Goal: Understand site structure: Understand site structure

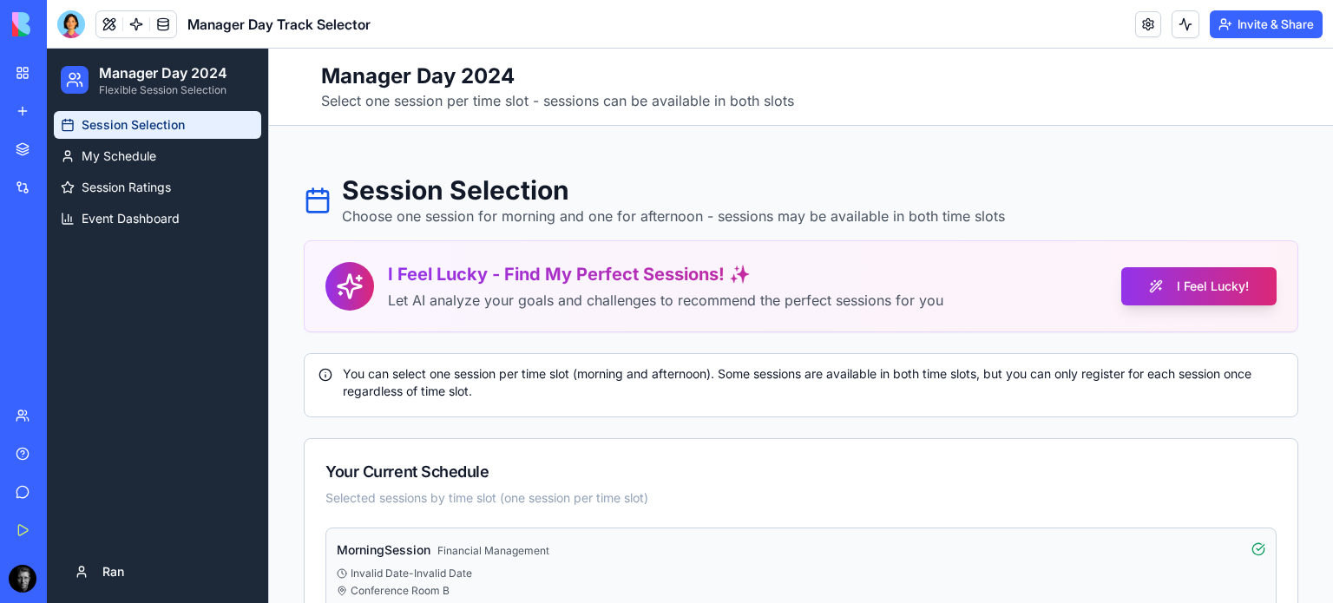
click at [615, 59] on div "Toggle sidebar Manager Day 2024 Select one session per time slot - sessions can…" at bounding box center [801, 87] width 1064 height 77
click at [429, 28] on header "Manager Day Track Selector Invite & Share" at bounding box center [690, 24] width 1286 height 49
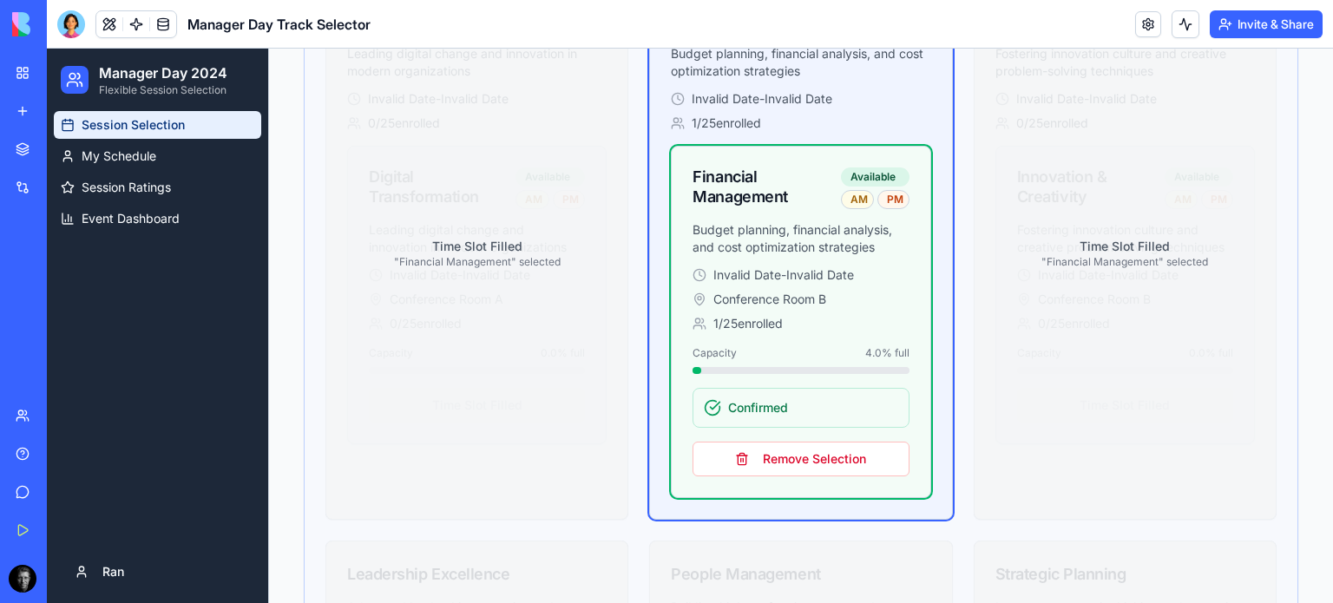
scroll to position [992, 0]
click at [806, 449] on button "Remove Selection" at bounding box center [800, 458] width 216 height 35
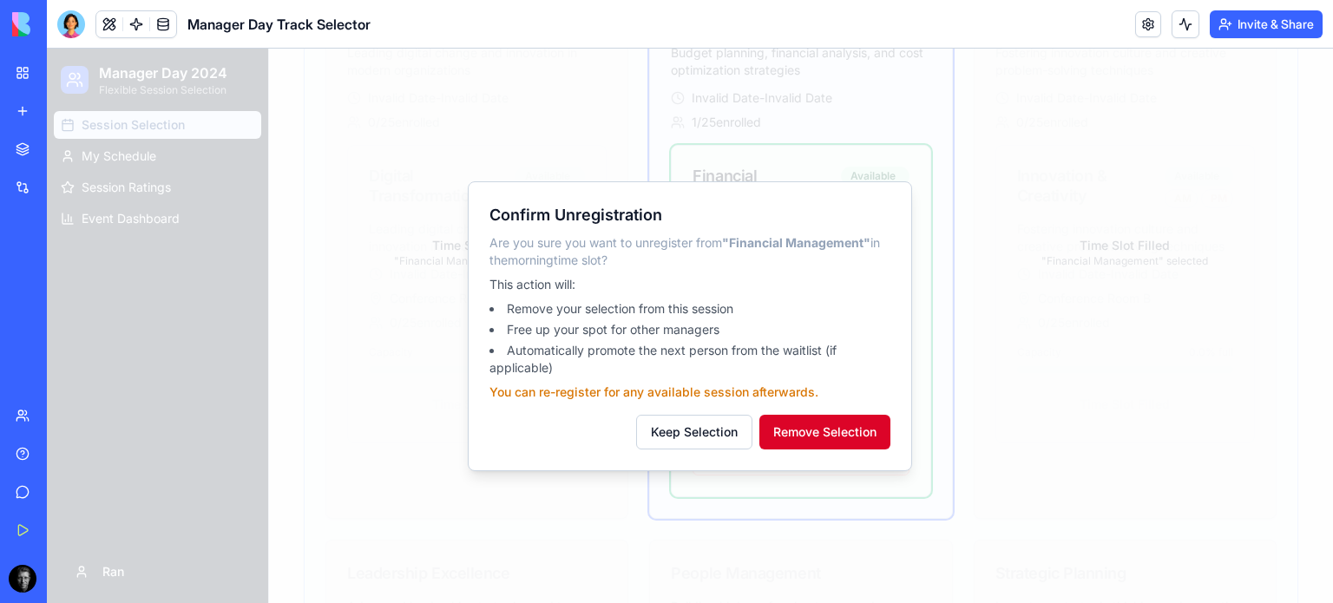
click at [842, 431] on button "Remove Selection" at bounding box center [824, 432] width 131 height 35
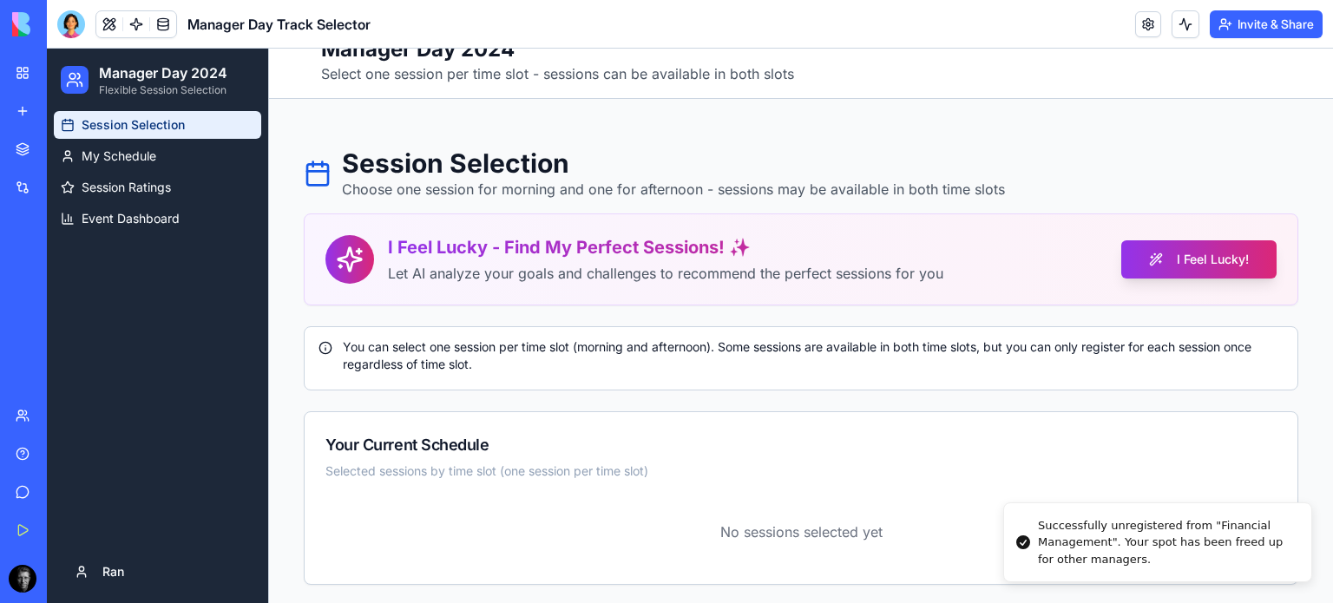
scroll to position [0, 0]
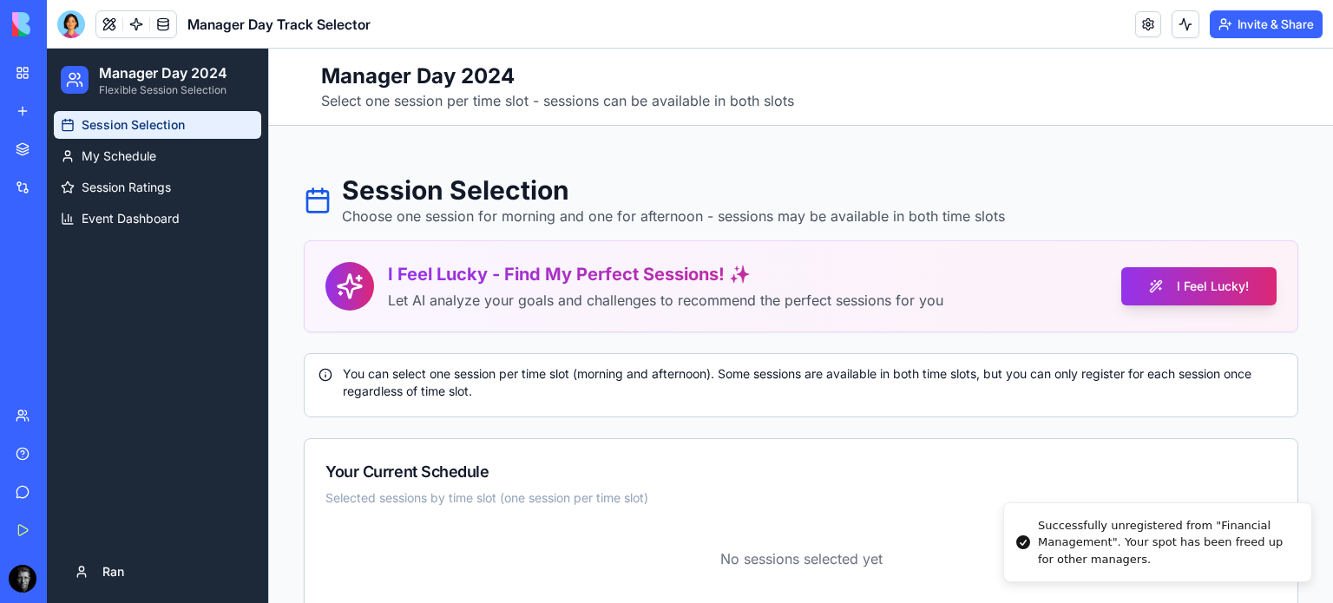
click at [161, 31] on body "BETA My Workspace New app Marketplace Integrations Recent Manager Day Track Sel…" at bounding box center [666, 301] width 1333 height 603
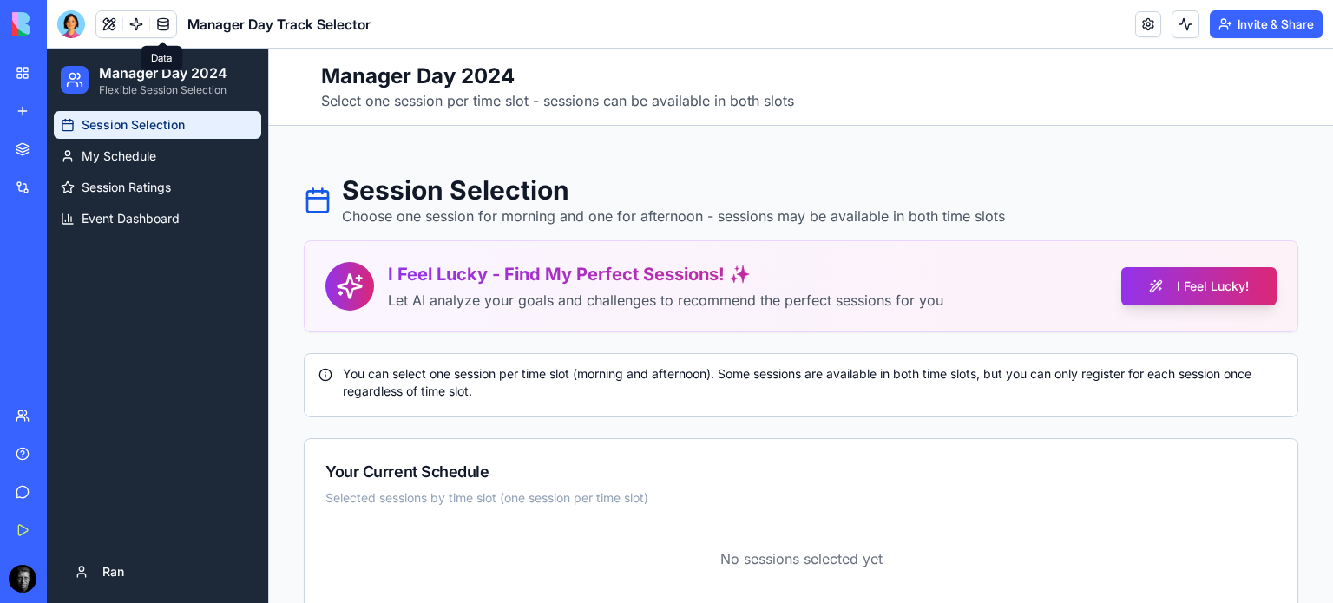
click at [147, 23] on link at bounding box center [136, 24] width 26 height 26
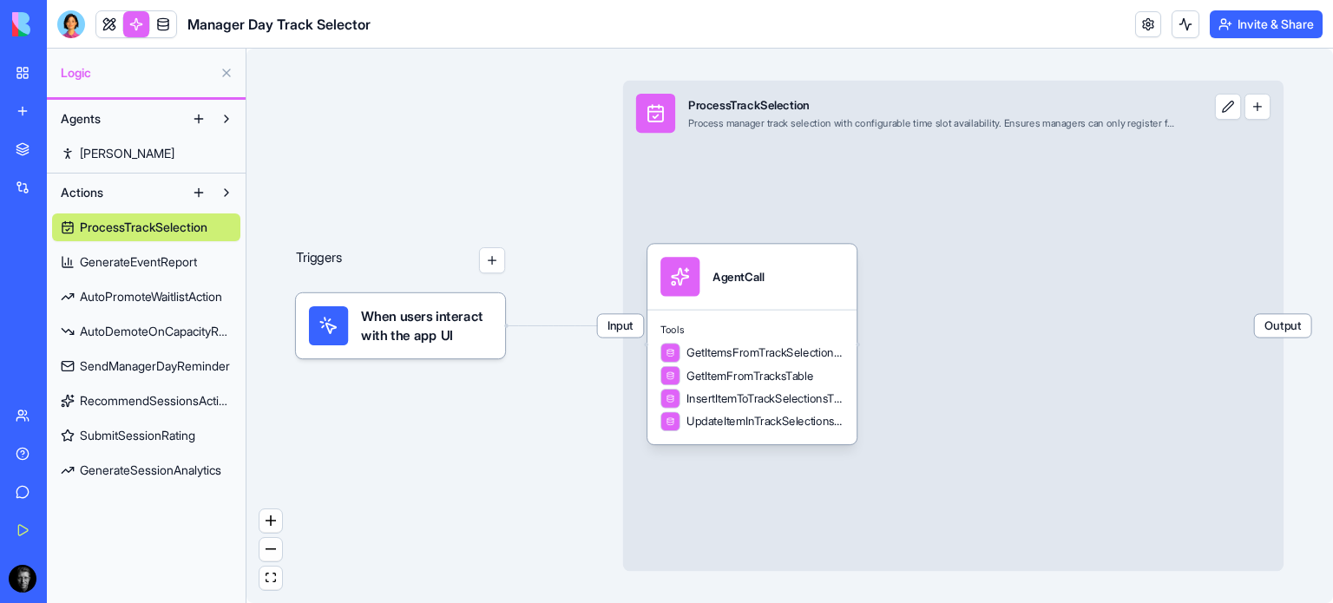
click at [756, 279] on div "AgentCall" at bounding box center [737, 277] width 51 height 16
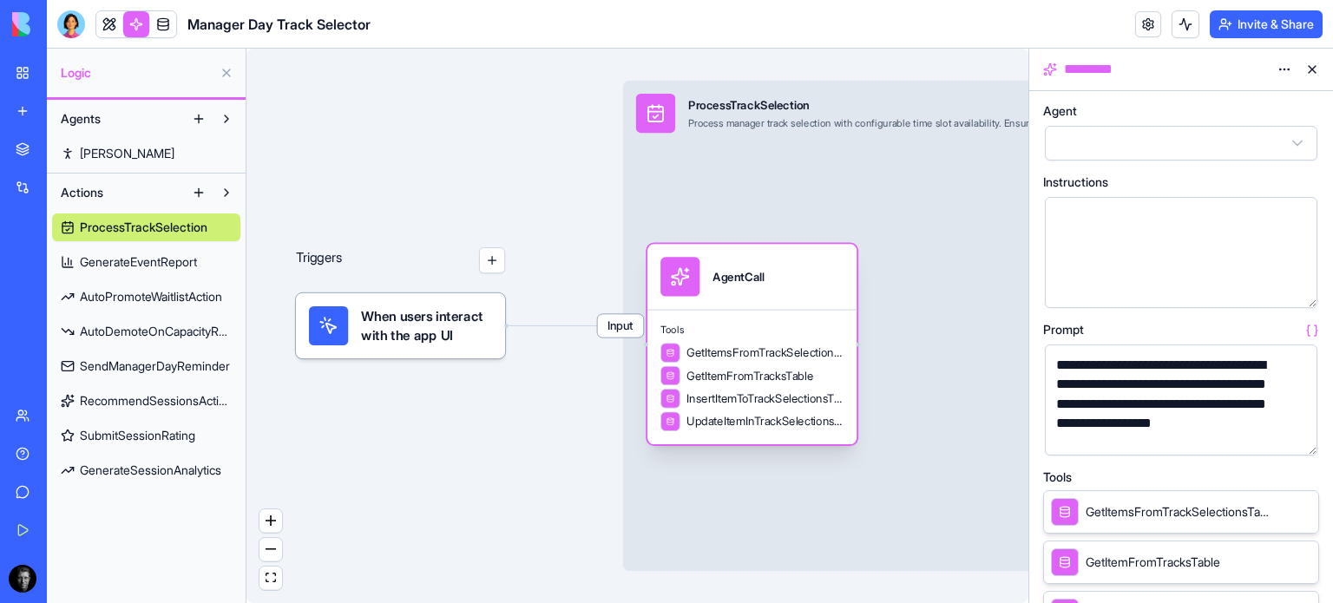
click at [1252, 409] on div "**********" at bounding box center [1166, 404] width 231 height 97
click at [1306, 445] on button "button" at bounding box center [1300, 438] width 28 height 28
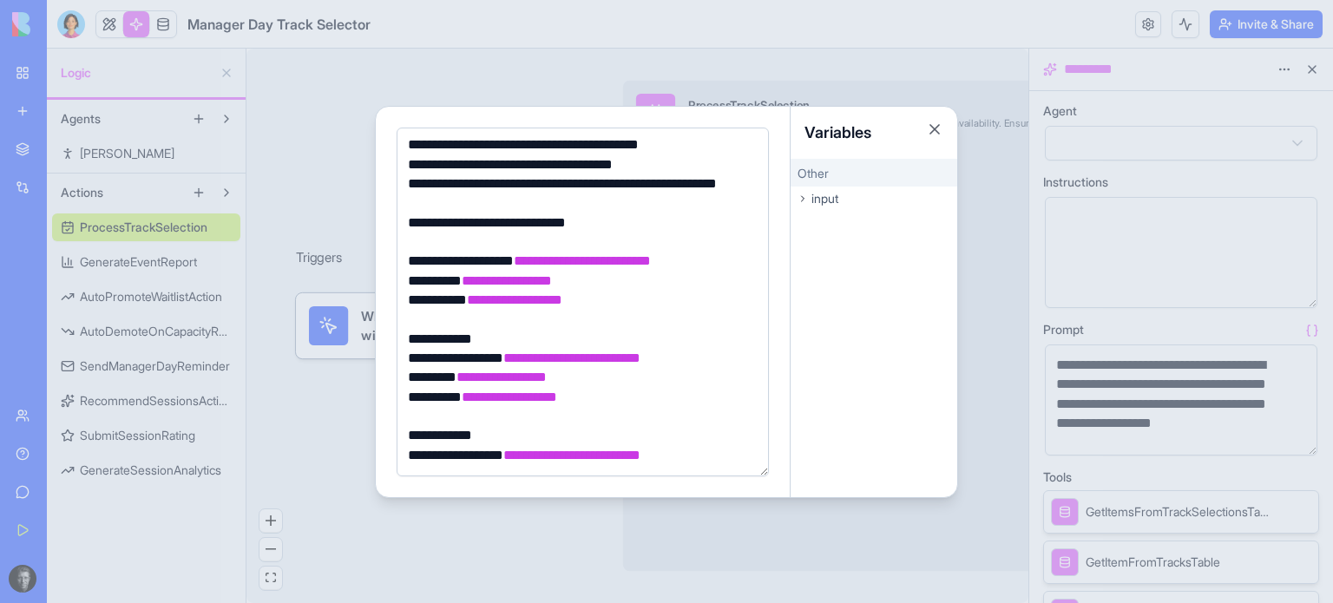
scroll to position [430, 0]
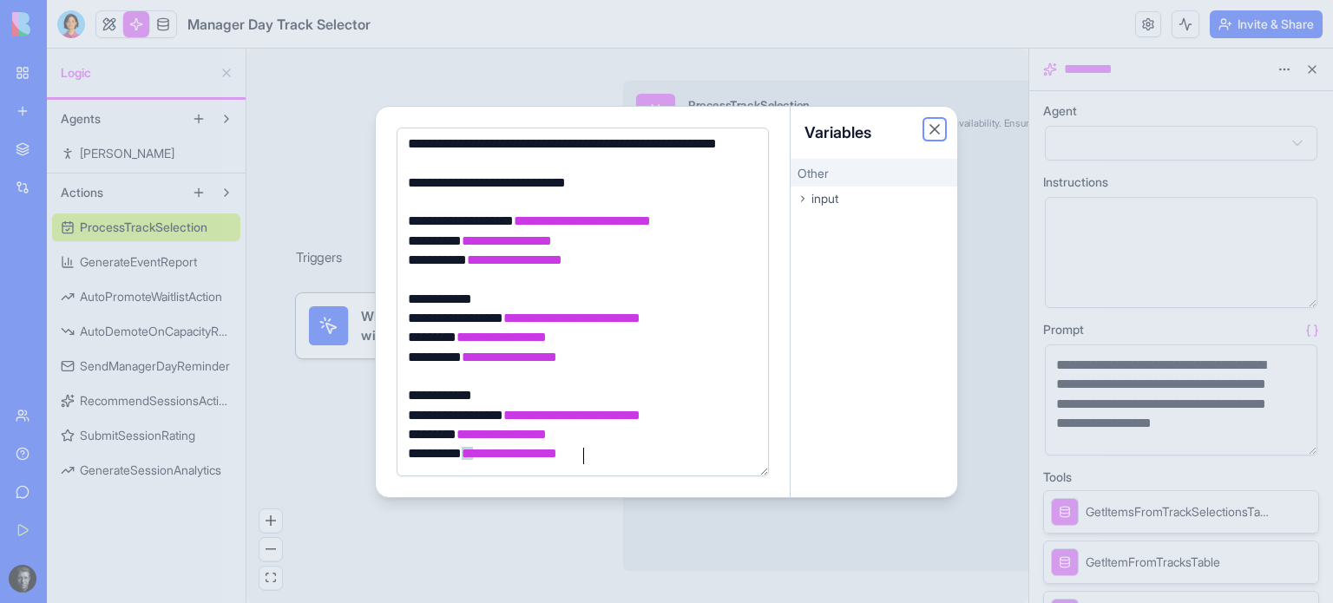
click at [936, 134] on button "Close" at bounding box center [934, 129] width 17 height 17
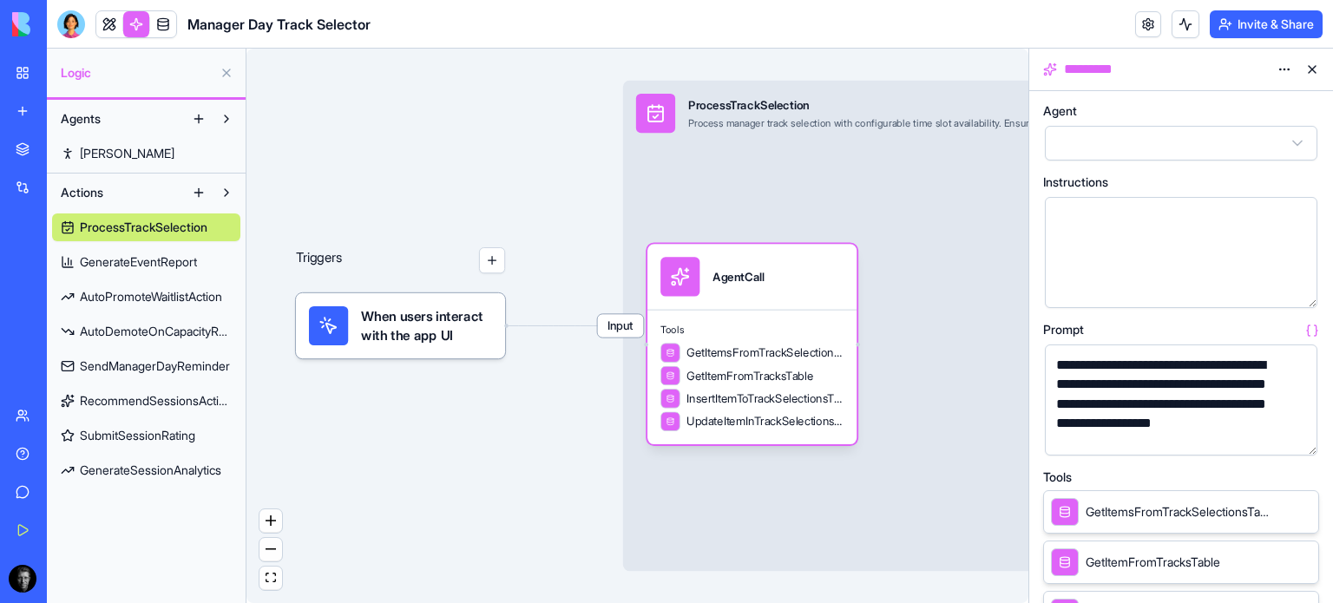
click at [97, 300] on span "AutoPromoteWaitlistAction" at bounding box center [151, 296] width 142 height 17
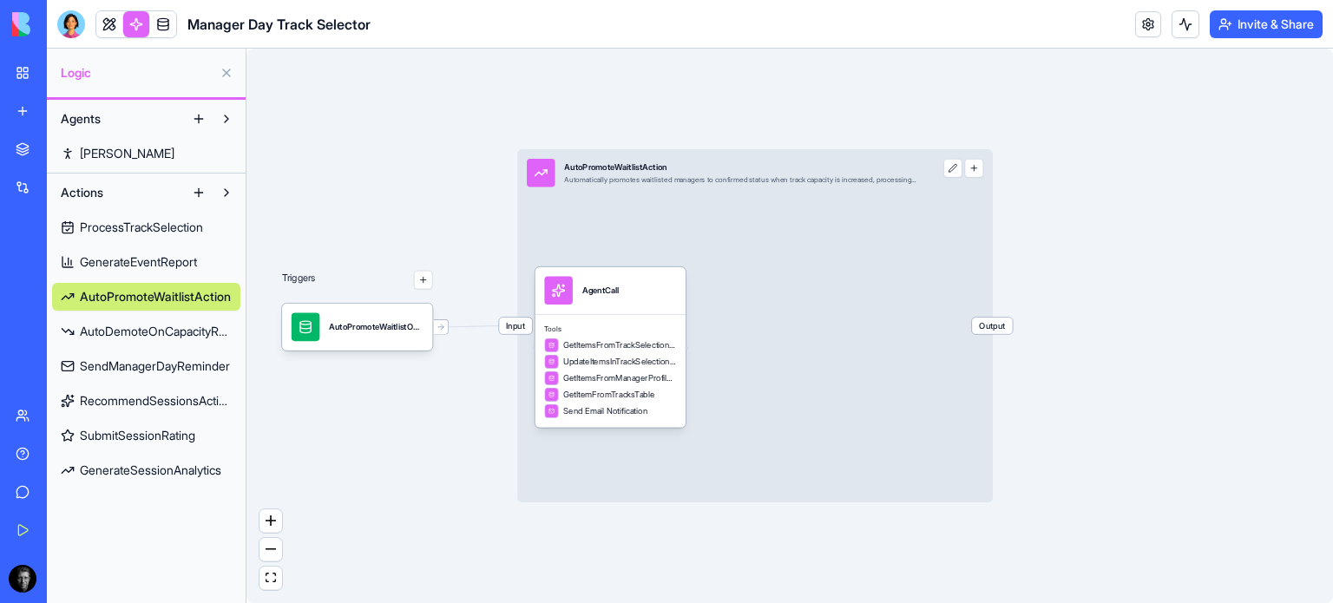
click at [62, 34] on div at bounding box center [71, 24] width 28 height 28
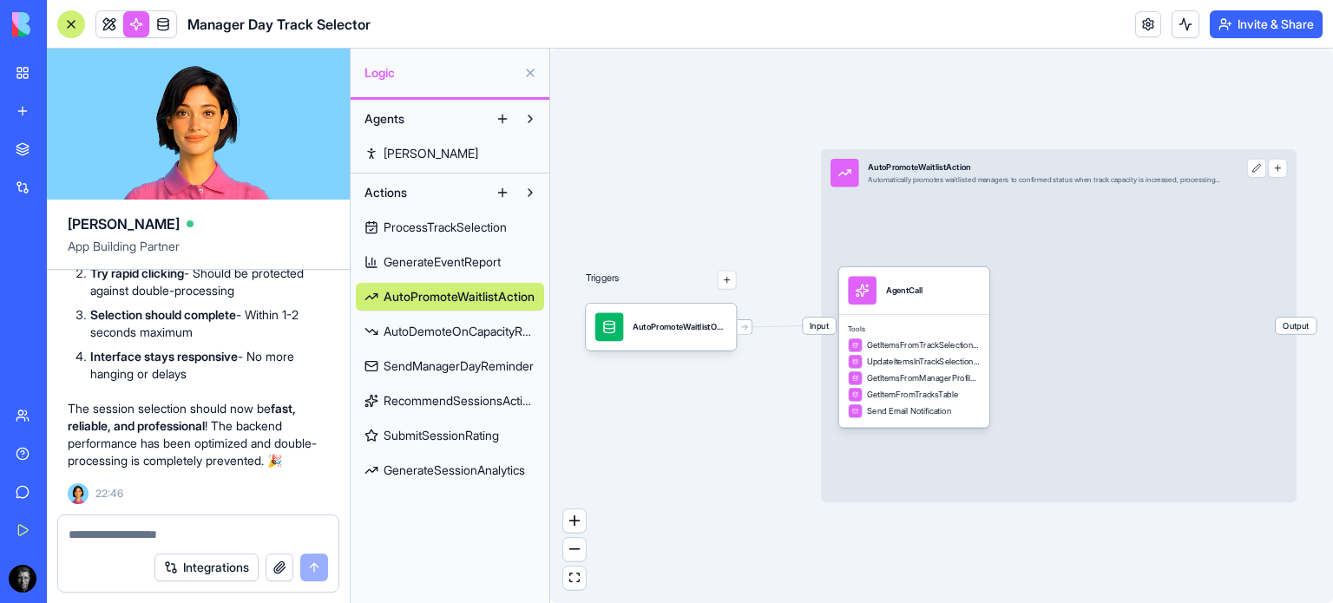
scroll to position [37392, 0]
click at [163, 15] on link at bounding box center [163, 24] width 26 height 26
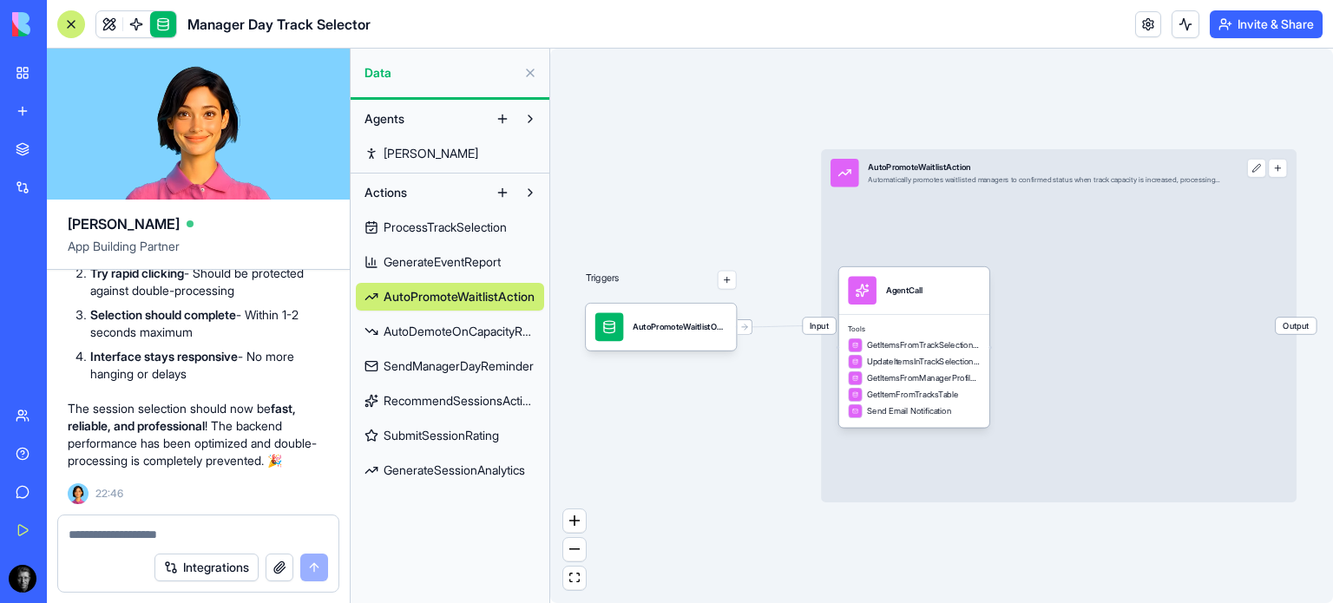
click at [123, 21] on link at bounding box center [136, 24] width 26 height 26
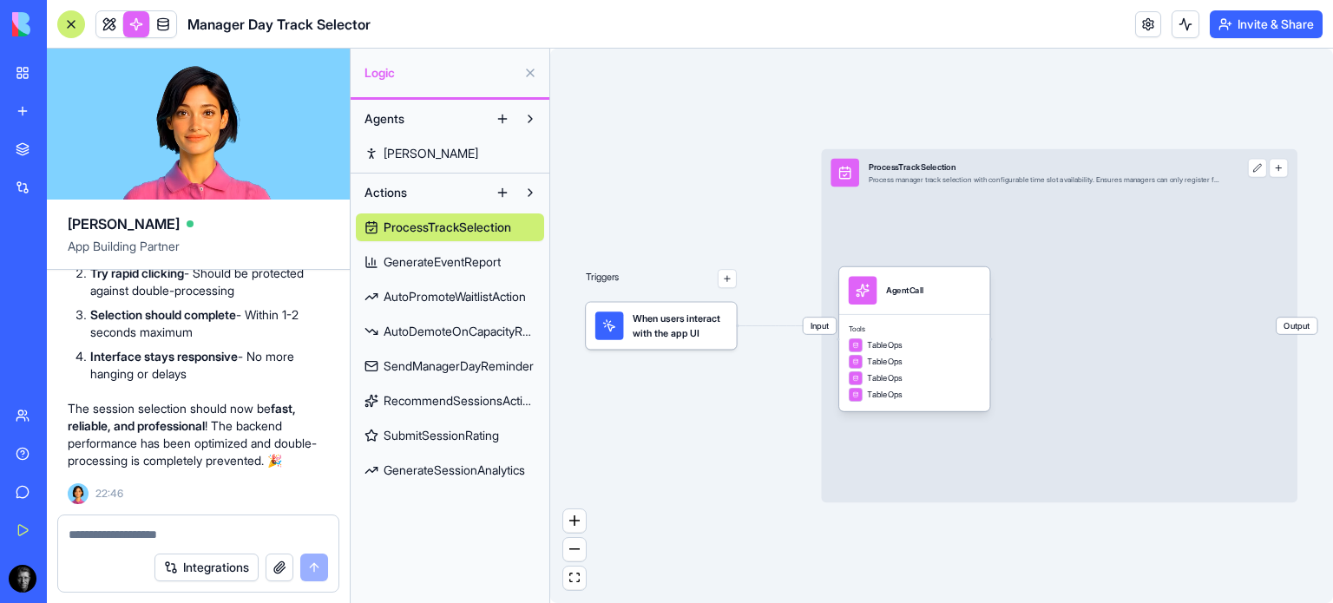
click at [59, 28] on div at bounding box center [71, 24] width 28 height 28
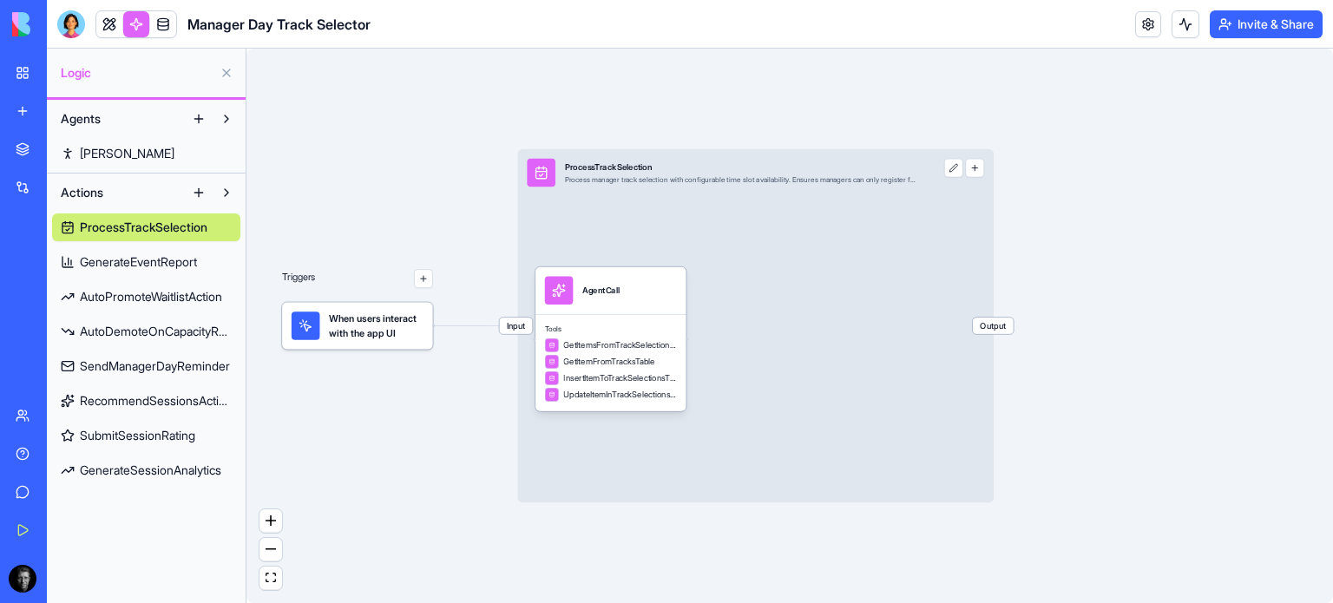
click at [104, 297] on span "AutoPromoteWaitlistAction" at bounding box center [151, 296] width 142 height 17
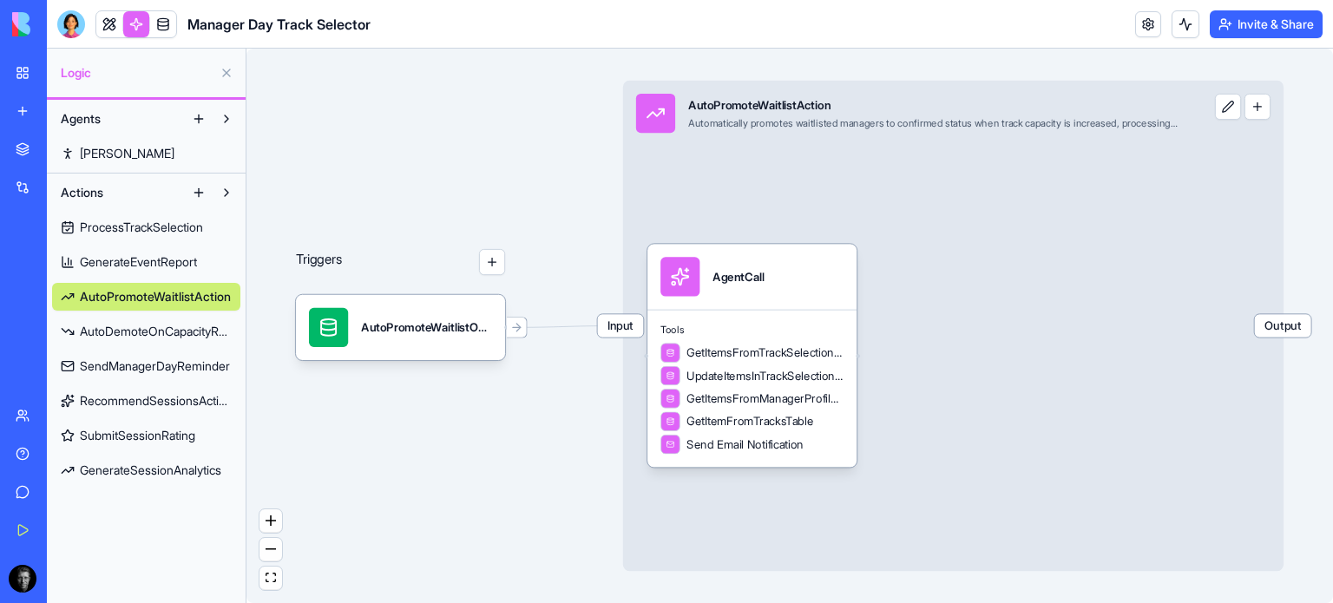
click at [101, 340] on link "AutoDemoteOnCapacityReduction" at bounding box center [146, 332] width 188 height 28
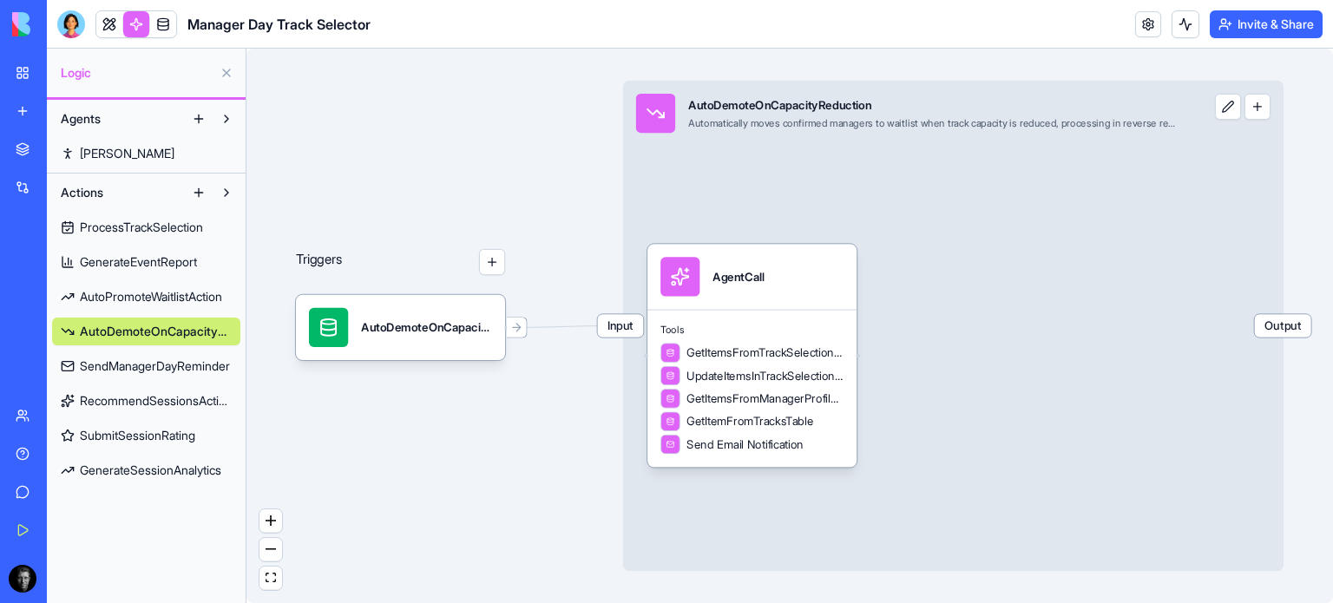
click at [394, 333] on div "AutoDemoteOnCapacityReductionTrigger" at bounding box center [426, 327] width 131 height 16
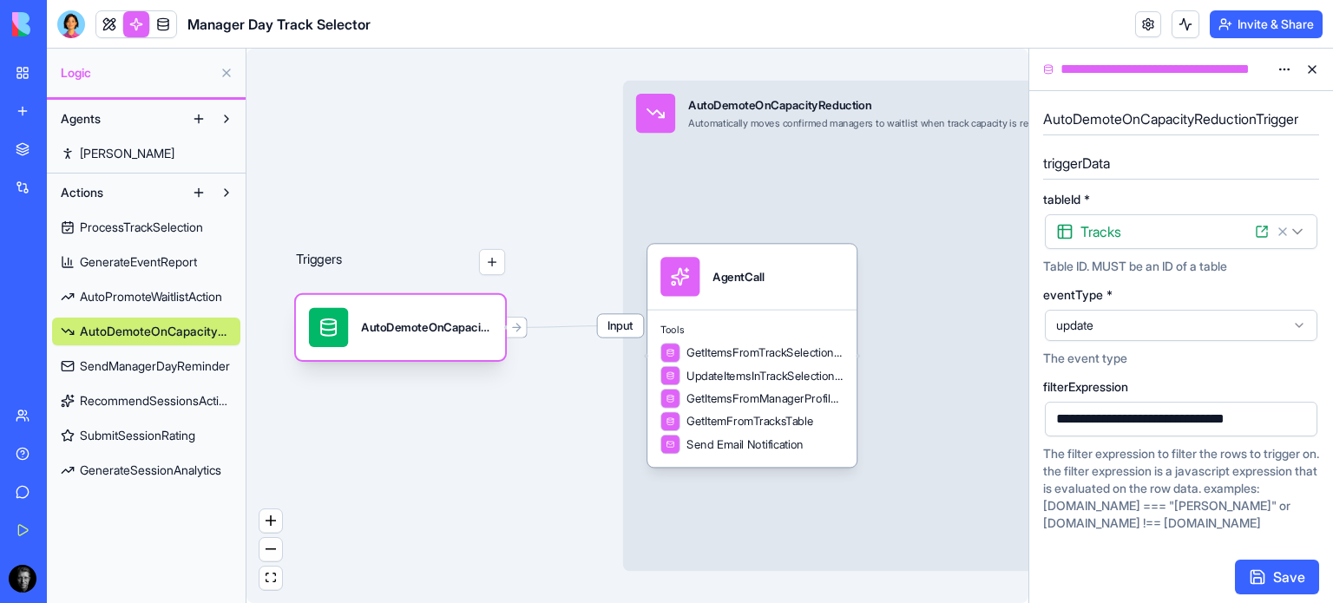
click at [164, 28] on link at bounding box center [163, 24] width 26 height 26
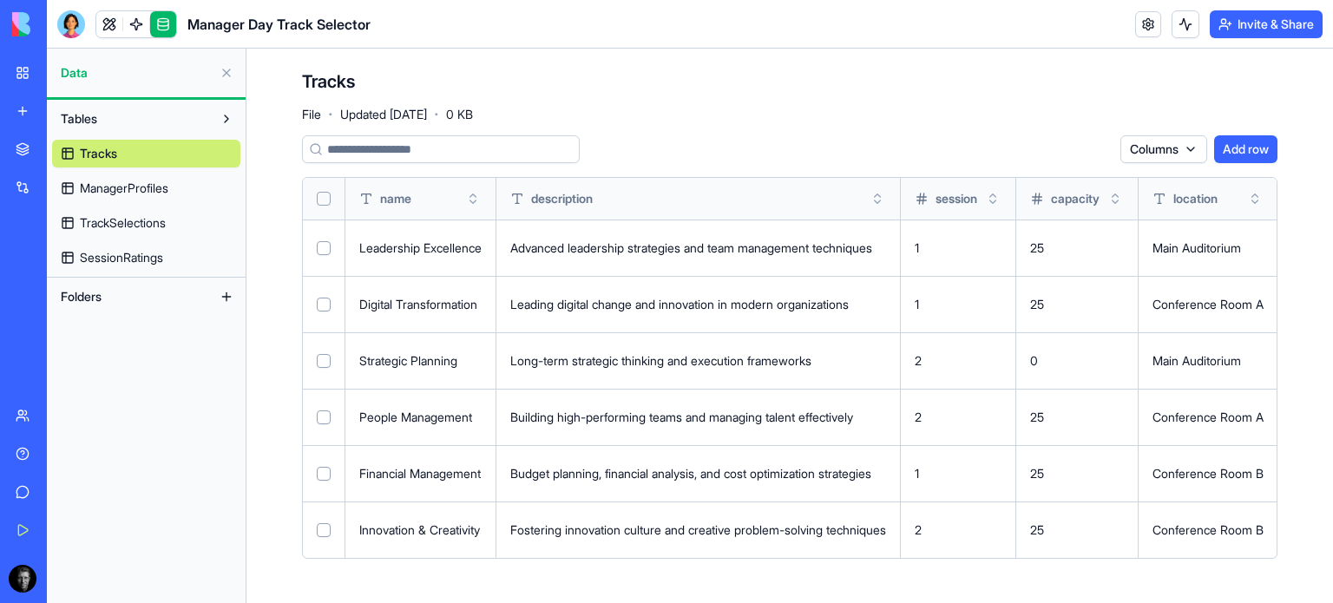
click at [88, 229] on span "TrackSelections" at bounding box center [123, 222] width 86 height 17
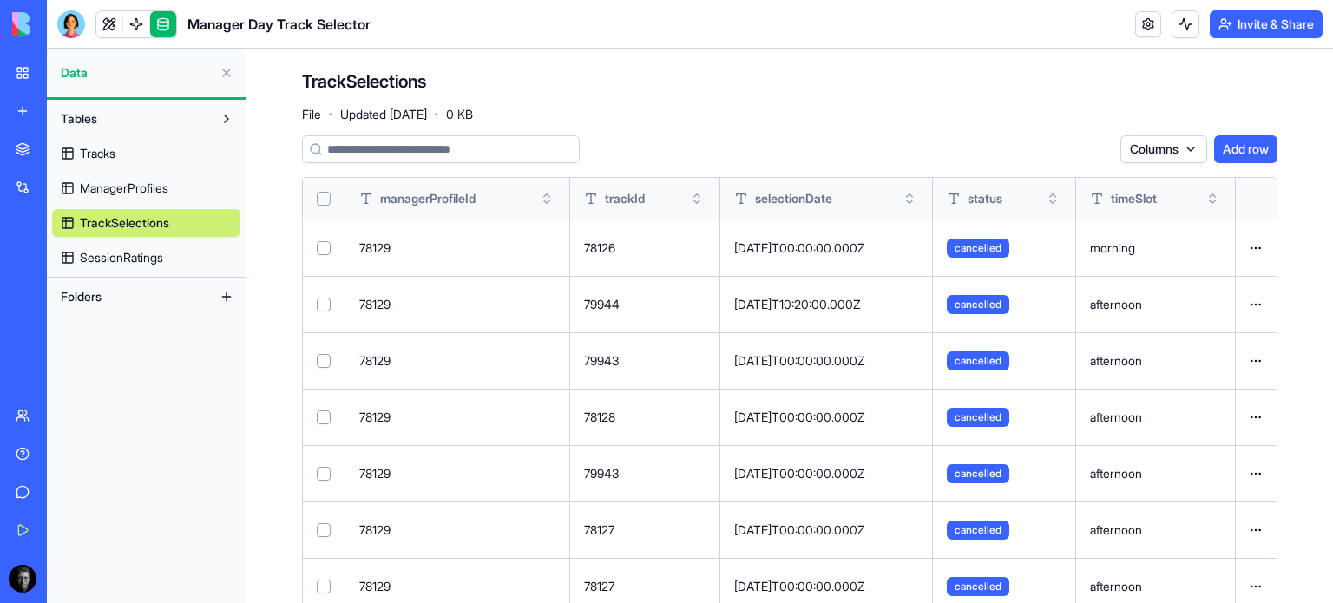
click at [98, 259] on span "SessionRatings" at bounding box center [121, 257] width 83 height 17
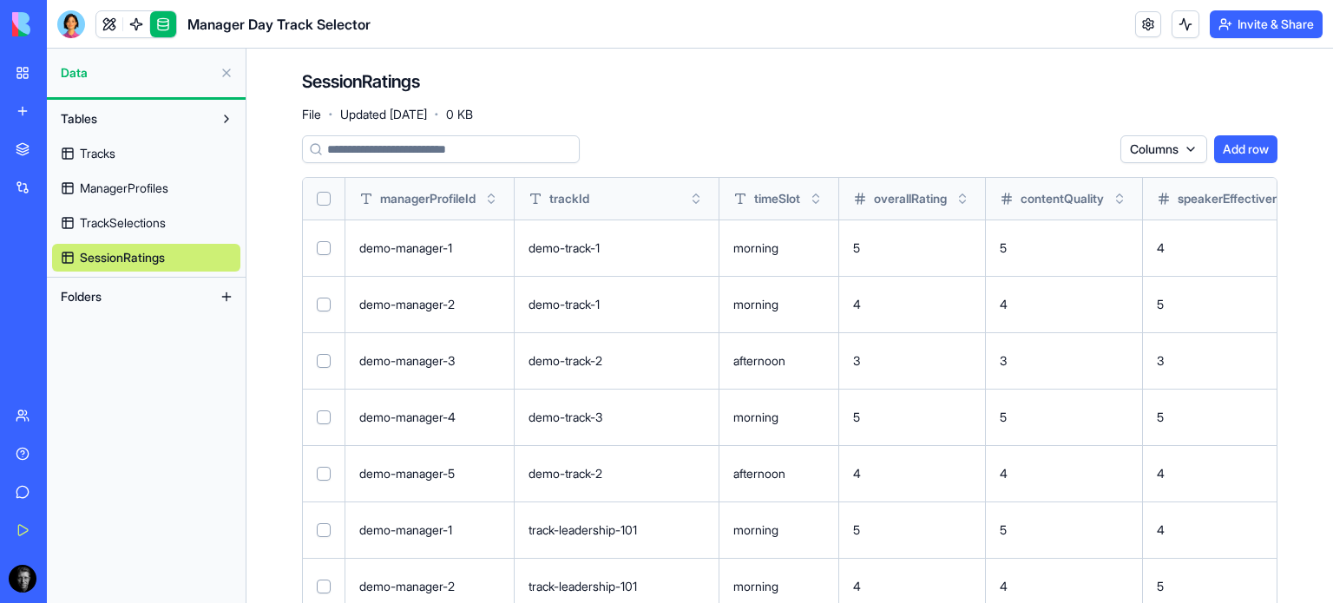
click at [87, 158] on span "Tracks" at bounding box center [98, 153] width 36 height 17
